Goal: Information Seeking & Learning: Learn about a topic

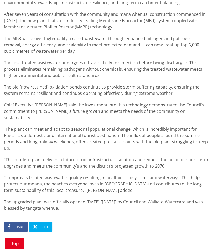
scroll to position [263, 0]
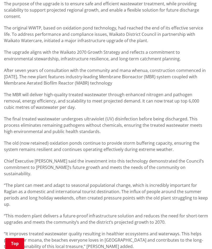
click at [74, 152] on div "A state-of-the art infrastructure upgrade to Raglan’s existing Wastewater Treat…" at bounding box center [106, 125] width 204 height 284
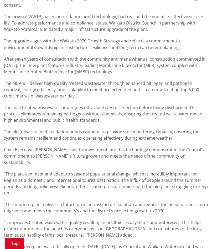
scroll to position [289, 0]
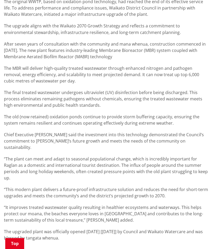
click at [106, 159] on p "“The plant can meet and adapt to seasonal populational change, which is incredi…" at bounding box center [106, 167] width 204 height 25
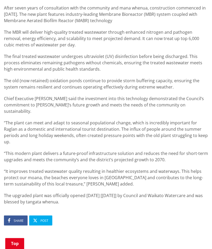
scroll to position [316, 0]
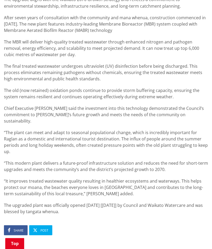
click at [115, 129] on p "“The plant can meet and adapt to seasonal populational change, which is incredi…" at bounding box center [106, 141] width 204 height 25
click at [94, 129] on p "“The plant can meet and adapt to seasonal populational change, which is incredi…" at bounding box center [106, 141] width 204 height 25
click at [92, 121] on div "A state-of-the art infrastructure upgrade to Raglan’s existing Wastewater Treat…" at bounding box center [106, 72] width 204 height 284
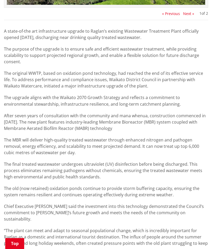
scroll to position [210, 0]
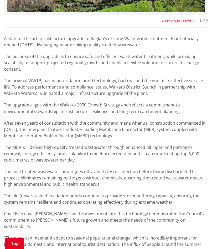
click at [75, 127] on p "After seven years of consultation with the community and mana whenua, construct…" at bounding box center [106, 128] width 204 height 19
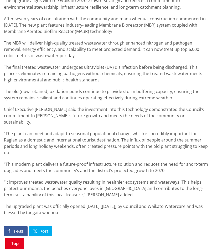
scroll to position [316, 0]
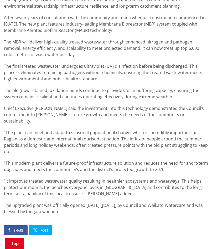
click at [51, 112] on p "Chief Executive [PERSON_NAME] said the investment into this technology demonstr…" at bounding box center [106, 114] width 204 height 19
drag, startPoint x: 23, startPoint y: 110, endPoint x: 115, endPoint y: 110, distance: 92.6
click at [115, 110] on p "Chief Executive [PERSON_NAME] said the investment into this technology demonstr…" at bounding box center [106, 114] width 204 height 19
drag, startPoint x: 115, startPoint y: 110, endPoint x: 113, endPoint y: 58, distance: 51.6
click at [112, 120] on div "A state-of-the art infrastructure upgrade to Raglan’s existing Wastewater Treat…" at bounding box center [106, 72] width 204 height 284
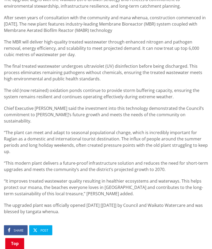
click at [127, 139] on p "“The plant can meet and adapt to seasonal populational change, which is incredi…" at bounding box center [106, 141] width 204 height 25
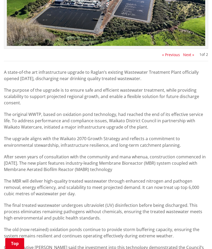
scroll to position [184, 0]
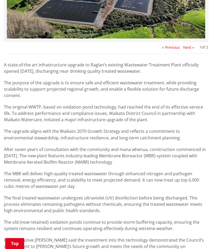
click at [77, 137] on p "The upgrade aligns with the Waikato 2070 Growth Strategy and reflects a commitm…" at bounding box center [106, 134] width 204 height 13
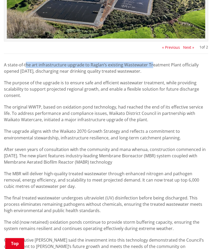
drag, startPoint x: 26, startPoint y: 65, endPoint x: 151, endPoint y: 65, distance: 125.5
click at [151, 65] on p "A state-of-the art infrastructure upgrade to Raglan’s existing Wastewater Treat…" at bounding box center [106, 68] width 204 height 13
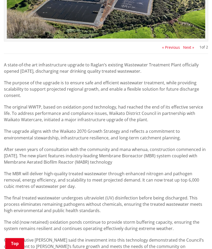
click at [59, 140] on div "A state-of-the art infrastructure upgrade to Raglan’s existing Wastewater Treat…" at bounding box center [106, 204] width 204 height 284
click at [107, 130] on p "The upgrade aligns with the Waikato 2070 Growth Strategy and reflects a commitm…" at bounding box center [106, 134] width 204 height 13
drag, startPoint x: 144, startPoint y: 137, endPoint x: 148, endPoint y: 138, distance: 3.7
click at [148, 138] on p "The upgrade aligns with the Waikato 2070 Growth Strategy and reflects a commitm…" at bounding box center [106, 134] width 204 height 13
drag, startPoint x: 148, startPoint y: 138, endPoint x: 151, endPoint y: 138, distance: 2.9
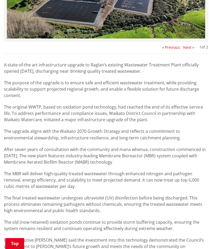
click at [151, 138] on p "The upgrade aligns with the Waikato 2070 Growth Strategy and reflects a commitm…" at bounding box center [106, 134] width 204 height 13
drag, startPoint x: 151, startPoint y: 138, endPoint x: 4, endPoint y: 131, distance: 146.5
click at [4, 131] on p "The upgrade aligns with the Waikato 2070 Growth Strategy and reflects a commitm…" at bounding box center [106, 134] width 204 height 13
copy p "The upgrade aligns with the Waikato 2070 Growth Strategy and reflects a commitm…"
click at [72, 198] on p "The final treated wastewater undergoes ultraviolet (UV) disinfection before bei…" at bounding box center [106, 203] width 204 height 19
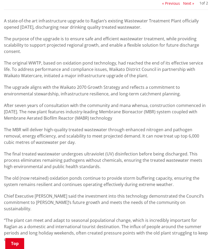
scroll to position [289, 0]
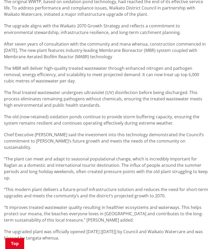
click at [172, 187] on p "“This modern plant delivers a future-proof infrastructure solution and reduces …" at bounding box center [106, 192] width 204 height 13
drag, startPoint x: 167, startPoint y: 187, endPoint x: 14, endPoint y: 181, distance: 153.2
click at [14, 186] on p "“This modern plant delivers a future-proof infrastructure solution and reduces …" at bounding box center [106, 192] width 204 height 13
click at [82, 213] on p "“It improves treated wastewater quality resulting in healthier ecosystems and w…" at bounding box center [106, 213] width 204 height 19
click at [164, 189] on p "“This modern plant delivers a future-proof infrastructure solution and reduces …" at bounding box center [106, 192] width 204 height 13
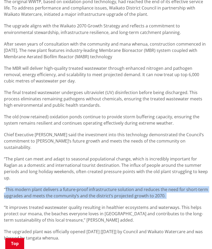
drag, startPoint x: 165, startPoint y: 189, endPoint x: 9, endPoint y: 182, distance: 155.9
click at [9, 186] on p "“This modern plant delivers a future-proof infrastructure solution and reduces …" at bounding box center [106, 192] width 204 height 13
copy p "This modern plant delivers a future-proof infrastructure solution and reduces t…"
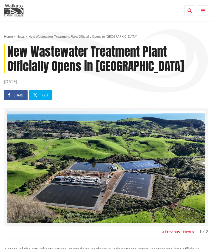
click at [115, 83] on time "[DATE]" at bounding box center [106, 81] width 204 height 6
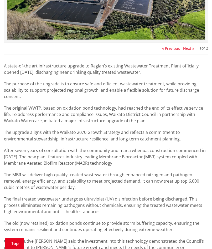
scroll to position [184, 0]
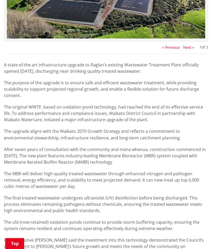
click at [110, 160] on p "After seven years of consultation with the community and mana whenua, construct…" at bounding box center [106, 155] width 204 height 19
click at [106, 190] on div "A state-of-the art infrastructure upgrade to Raglan’s existing Wastewater Treat…" at bounding box center [106, 204] width 204 height 284
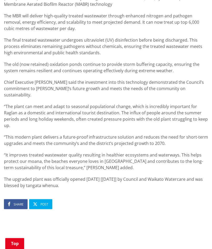
scroll to position [342, 0]
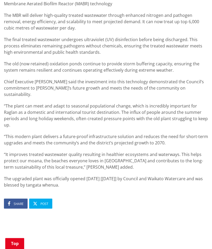
drag, startPoint x: 77, startPoint y: 109, endPoint x: 81, endPoint y: 111, distance: 4.1
click at [77, 109] on p "“The plant can meet and adapt to seasonal populational change, which is incredi…" at bounding box center [106, 115] width 204 height 25
click at [104, 110] on p "“The plant can meet and adapt to seasonal populational change, which is incredi…" at bounding box center [106, 115] width 204 height 25
click at [25, 152] on p "“It improves treated wastewater quality resulting in healthier ecosystems and w…" at bounding box center [106, 160] width 204 height 19
click at [81, 103] on p "“The plant can meet and adapt to seasonal populational change, which is incredi…" at bounding box center [106, 115] width 204 height 25
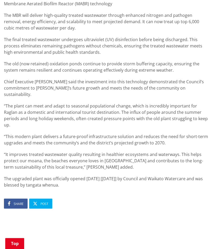
click at [57, 108] on p "“The plant can meet and adapt to seasonal populational change, which is incredi…" at bounding box center [106, 115] width 204 height 25
click at [58, 113] on p "“The plant can meet and adapt to seasonal populational change, which is incredi…" at bounding box center [106, 115] width 204 height 25
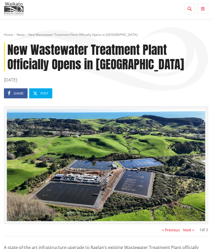
scroll to position [0, 0]
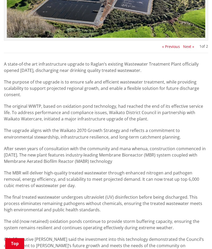
scroll to position [184, 0]
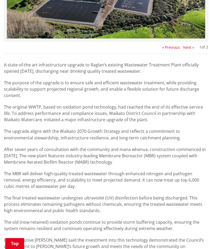
click at [57, 110] on p "The original WWTP, based on oxidation pond technology, had reached the end of i…" at bounding box center [106, 113] width 204 height 19
